Goal: Task Accomplishment & Management: Manage account settings

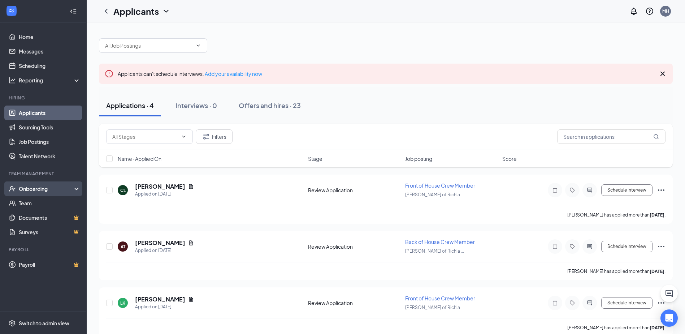
click at [31, 193] on div "Onboarding" at bounding box center [43, 188] width 87 height 14
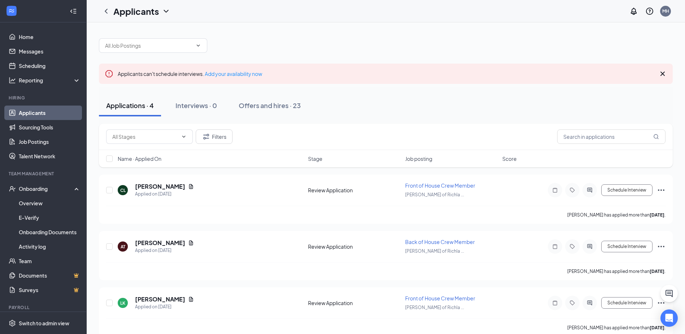
click at [40, 113] on link "Applicants" at bounding box center [50, 112] width 62 height 14
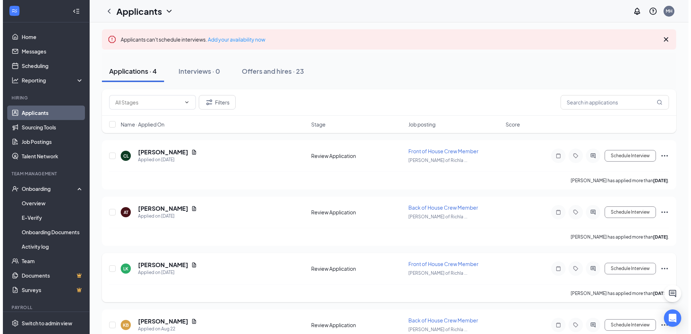
scroll to position [68, 0]
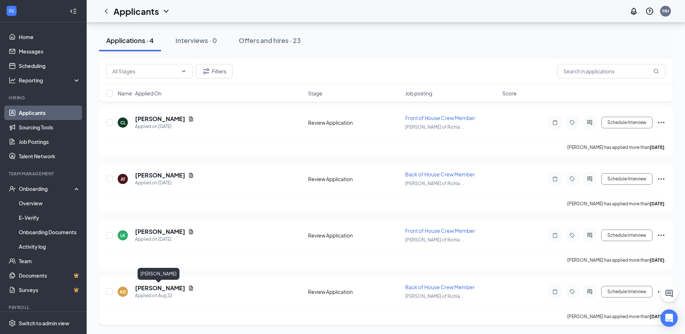
click at [162, 289] on h5 "[PERSON_NAME]" at bounding box center [160, 288] width 50 height 8
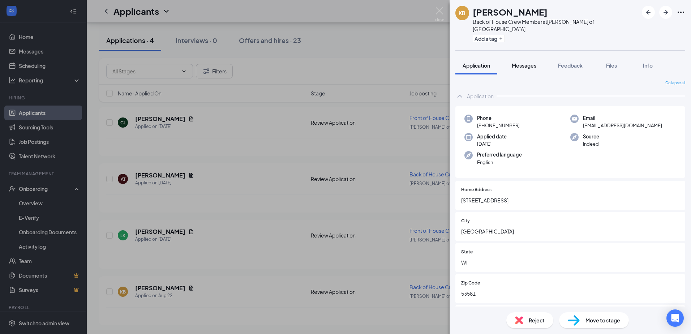
click at [525, 62] on div "Messages" at bounding box center [524, 65] width 25 height 7
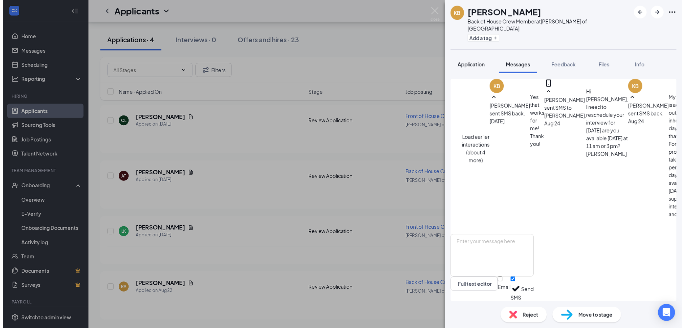
scroll to position [370, 0]
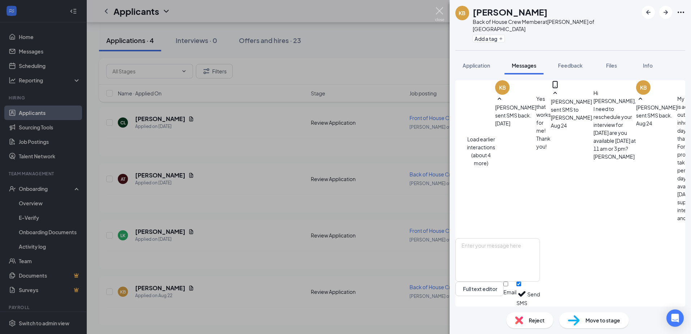
click at [443, 11] on img at bounding box center [439, 14] width 9 height 14
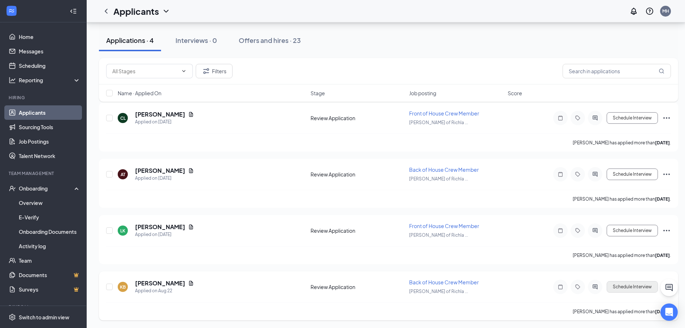
scroll to position [73, 0]
click at [652, 289] on button "Schedule Interview" at bounding box center [632, 286] width 51 height 12
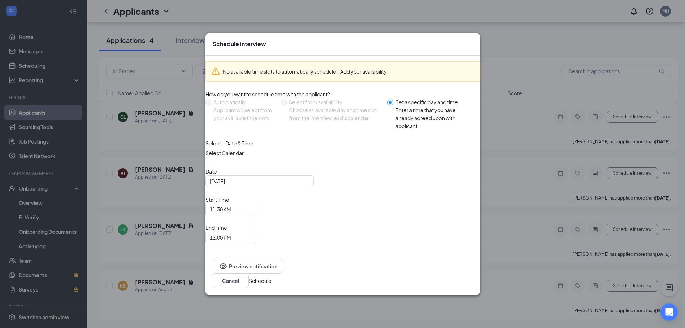
click at [473, 40] on icon "Cross" at bounding box center [473, 40] width 0 height 0
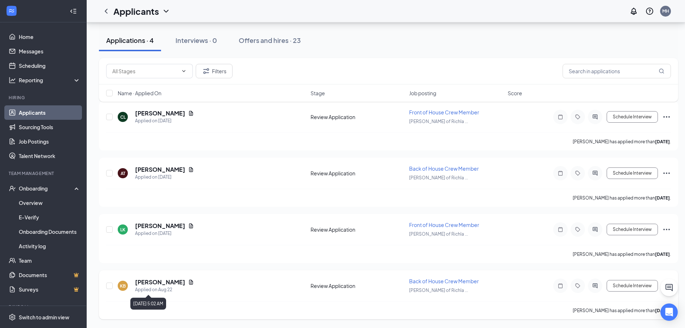
click at [162, 287] on div "Applied on Aug 22" at bounding box center [164, 290] width 59 height 7
click at [163, 284] on h5 "[PERSON_NAME]" at bounding box center [160, 283] width 50 height 8
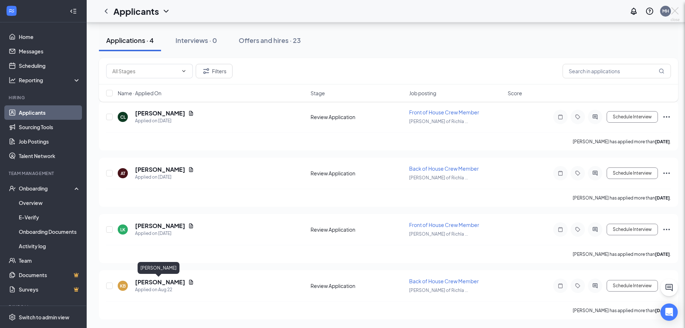
scroll to position [68, 0]
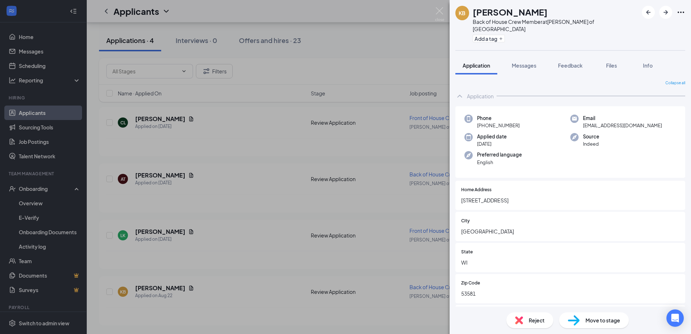
click at [679, 12] on icon "Ellipses" at bounding box center [680, 12] width 9 height 9
click at [436, 8] on img at bounding box center [439, 14] width 9 height 14
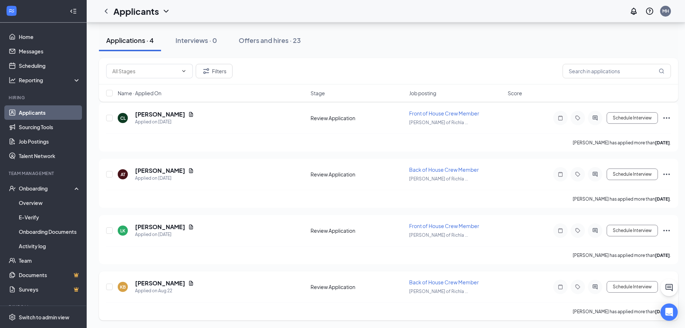
scroll to position [73, 0]
drag, startPoint x: 666, startPoint y: 289, endPoint x: 660, endPoint y: 292, distance: 6.8
click at [660, 294] on div "Applicants can't schedule interviews. Add your availability now Applications · …" at bounding box center [389, 138] width 604 height 379
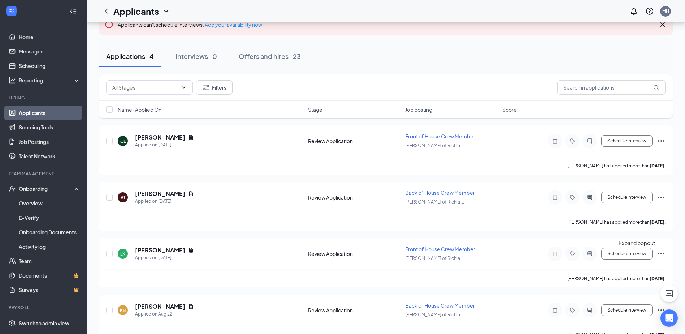
scroll to position [68, 0]
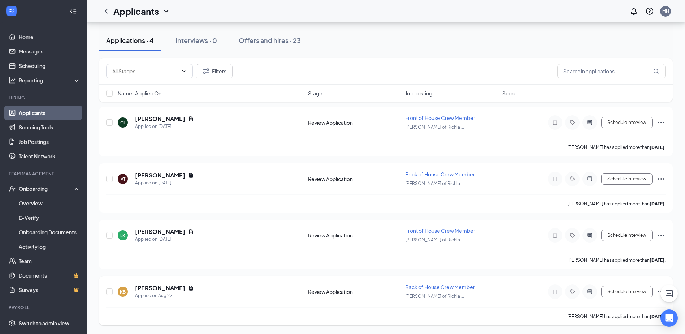
click at [658, 291] on icon "Ellipses" at bounding box center [661, 291] width 9 height 9
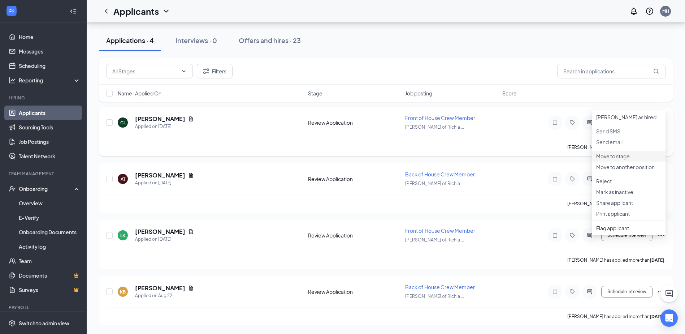
click at [612, 160] on p "Move to stage" at bounding box center [629, 155] width 65 height 7
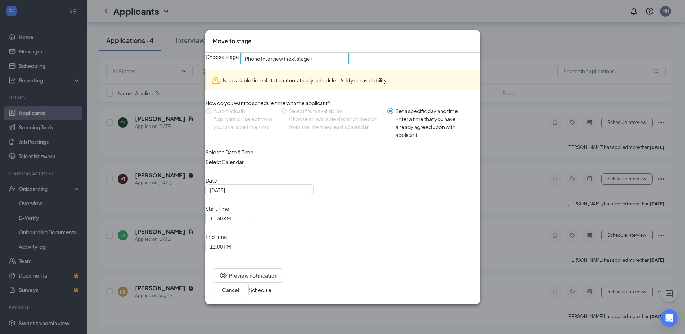
click at [338, 73] on span "Phone Interview (next stage)" at bounding box center [291, 63] width 93 height 20
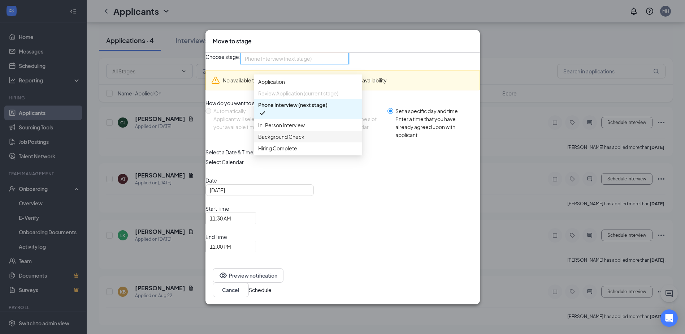
click at [285, 141] on span "Background Check" at bounding box center [281, 137] width 46 height 8
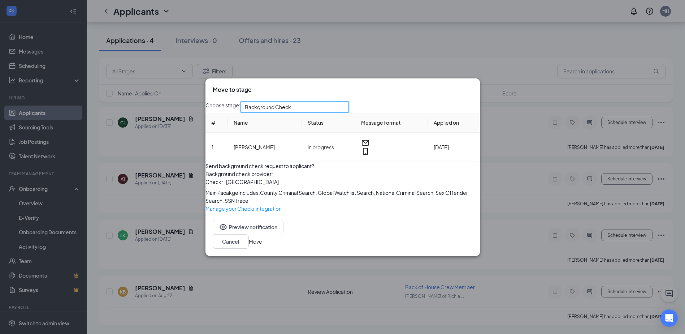
click at [262, 245] on button "Move" at bounding box center [255, 241] width 13 height 8
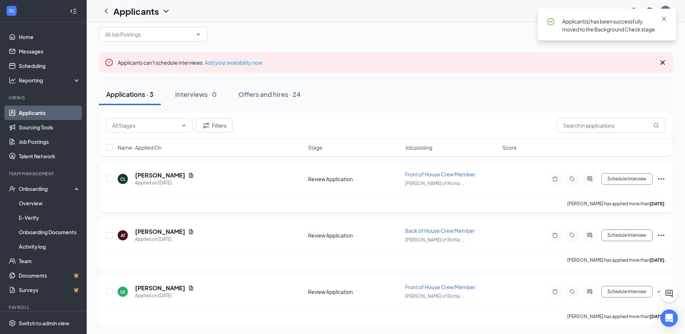
scroll to position [11, 0]
click at [29, 52] on link "Messages" at bounding box center [50, 51] width 62 height 14
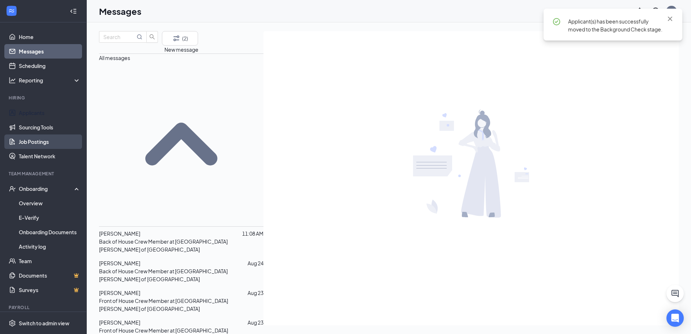
drag, startPoint x: 38, startPoint y: 114, endPoint x: 49, endPoint y: 135, distance: 24.1
click at [38, 113] on link "Applicants" at bounding box center [50, 112] width 62 height 14
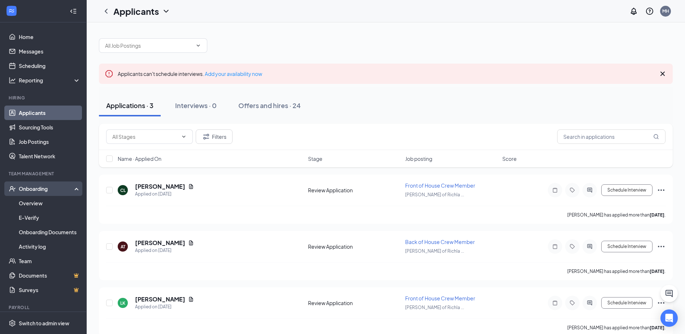
click at [49, 193] on div "Onboarding" at bounding box center [43, 188] width 87 height 14
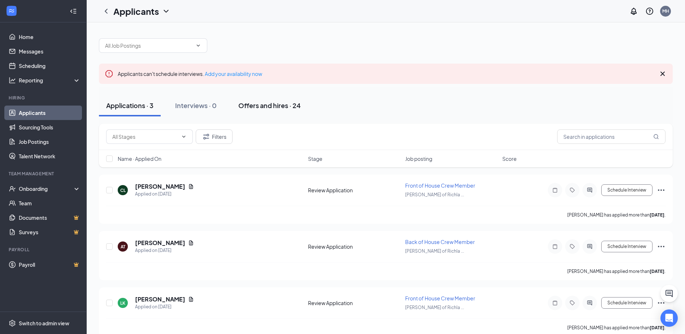
click at [280, 107] on div "Offers and hires · 24" at bounding box center [269, 105] width 63 height 9
